Goal: Information Seeking & Learning: Learn about a topic

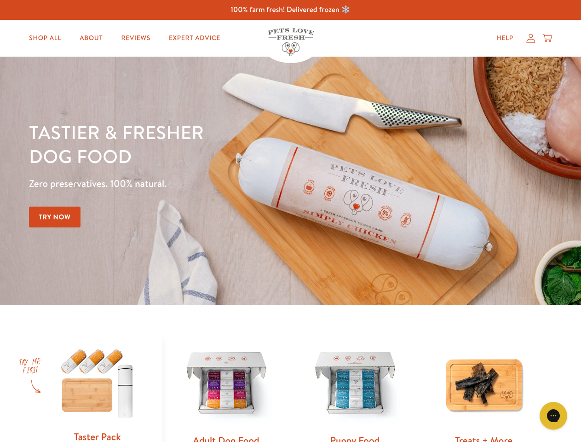
click at [290, 221] on div "Tastier & fresher dog food Zero preservatives. 100% natural. Try Now" at bounding box center [203, 180] width 349 height 121
click at [554, 416] on icon "Gorgias live chat" at bounding box center [553, 415] width 9 height 9
